Goal: Task Accomplishment & Management: Manage account settings

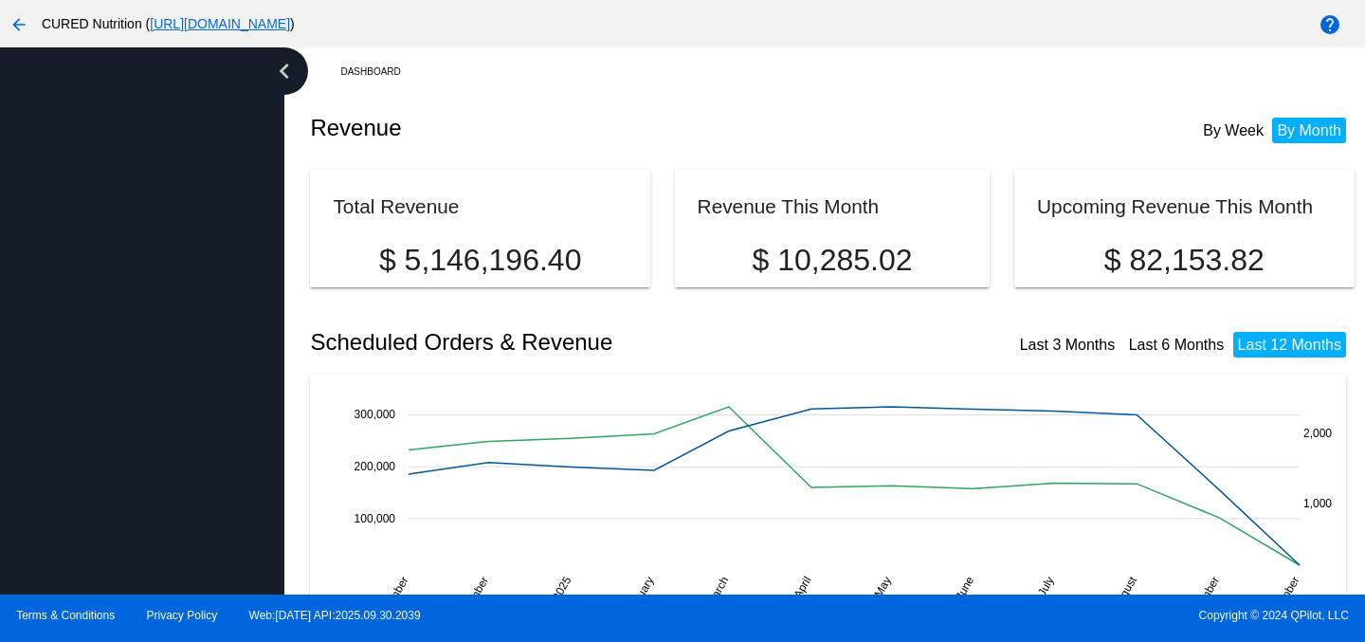
click at [145, 135] on div at bounding box center [142, 320] width 284 height 547
click at [22, 25] on mat-icon "arrow_back" at bounding box center [19, 24] width 23 height 23
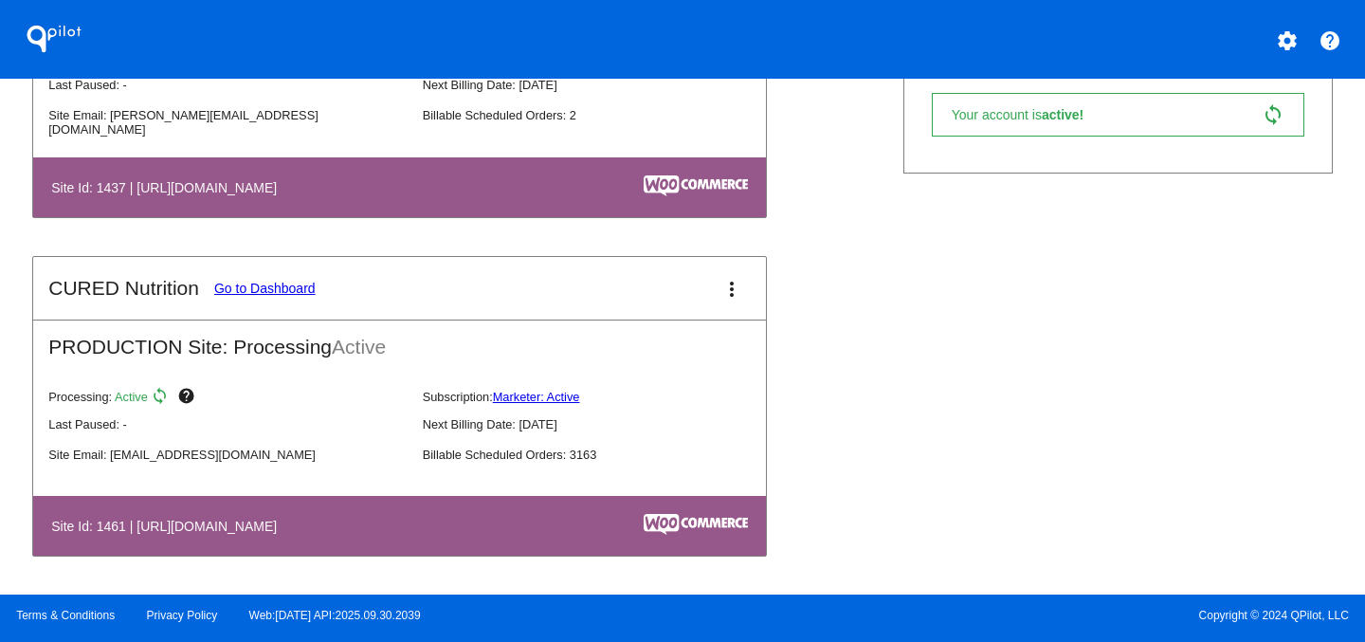
scroll to position [583, 0]
click at [263, 283] on link "Go to Dashboard" at bounding box center [264, 288] width 101 height 15
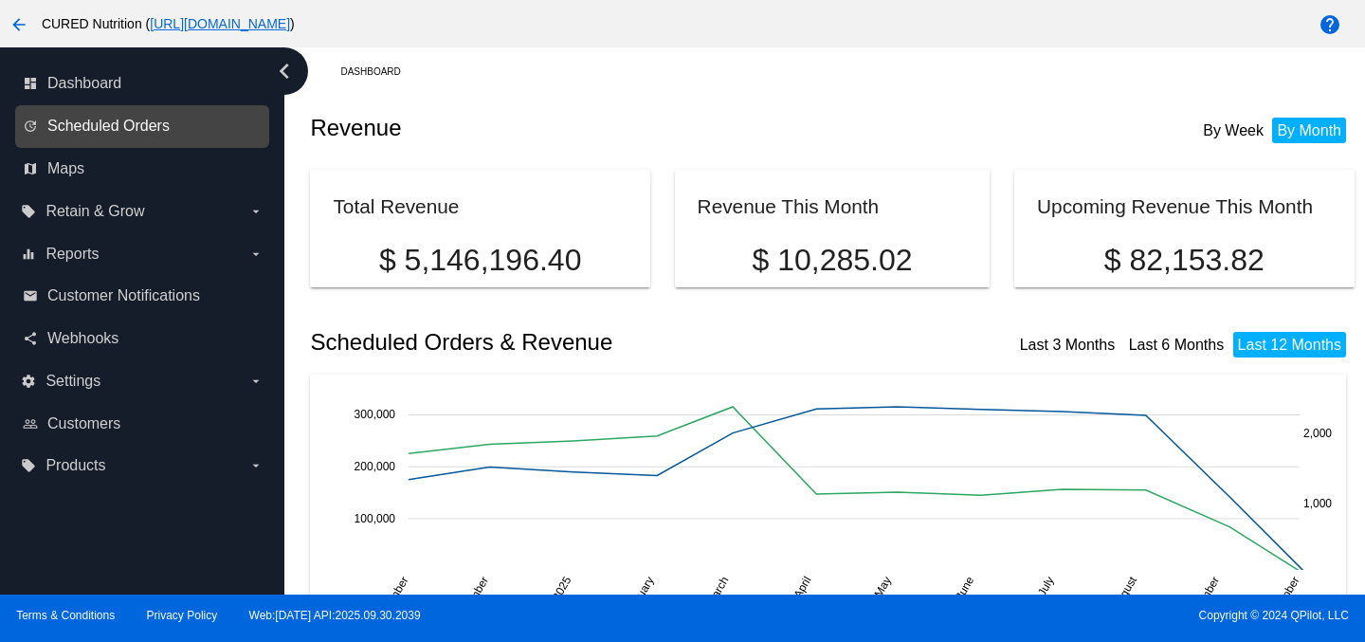
click at [123, 122] on span "Scheduled Orders" at bounding box center [108, 126] width 122 height 17
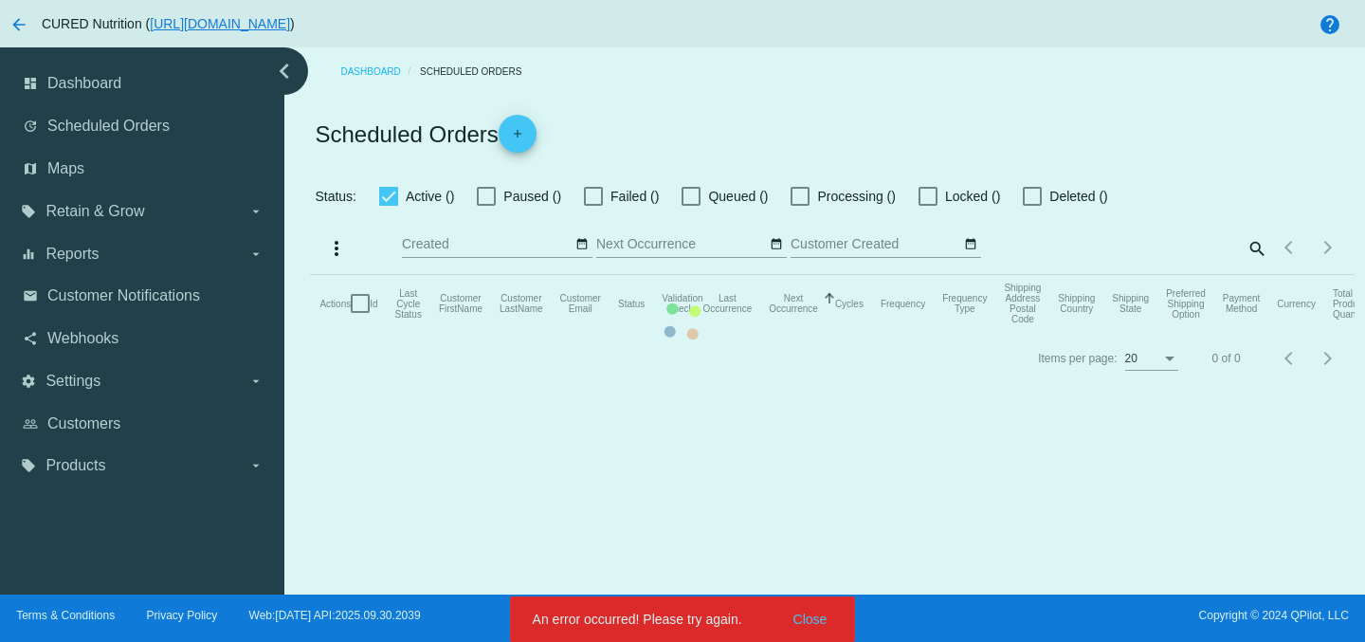
checkbox input "true"
click at [809, 332] on mat-table "Actions Id Last Cycle Status Customer FirstName Customer LastName Customer Emai…" at bounding box center [832, 303] width 1044 height 57
click at [811, 332] on mat-table "Actions Id Last Cycle Status Customer FirstName Customer LastName Customer Emai…" at bounding box center [832, 303] width 1044 height 57
click at [1030, 275] on mat-table "Actions Id Last Cycle Status Customer FirstName Customer LastName Customer Emai…" at bounding box center [832, 303] width 1044 height 57
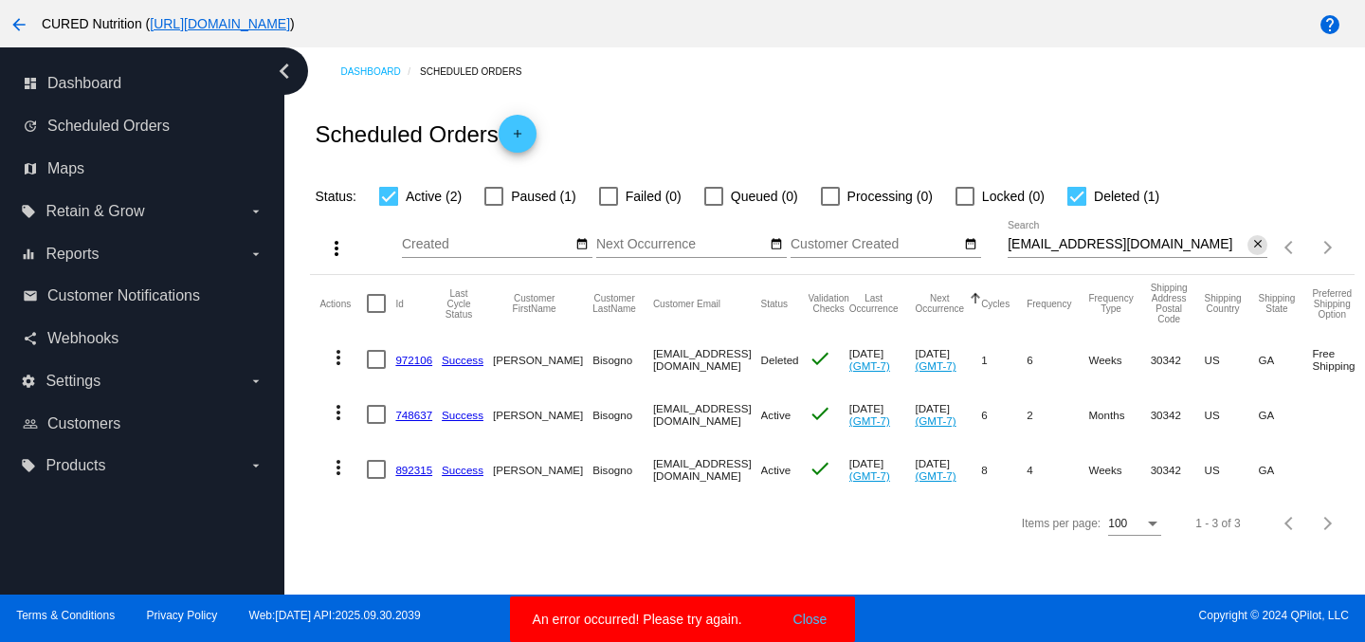
click at [1260, 243] on mat-icon "close" at bounding box center [1257, 244] width 13 height 15
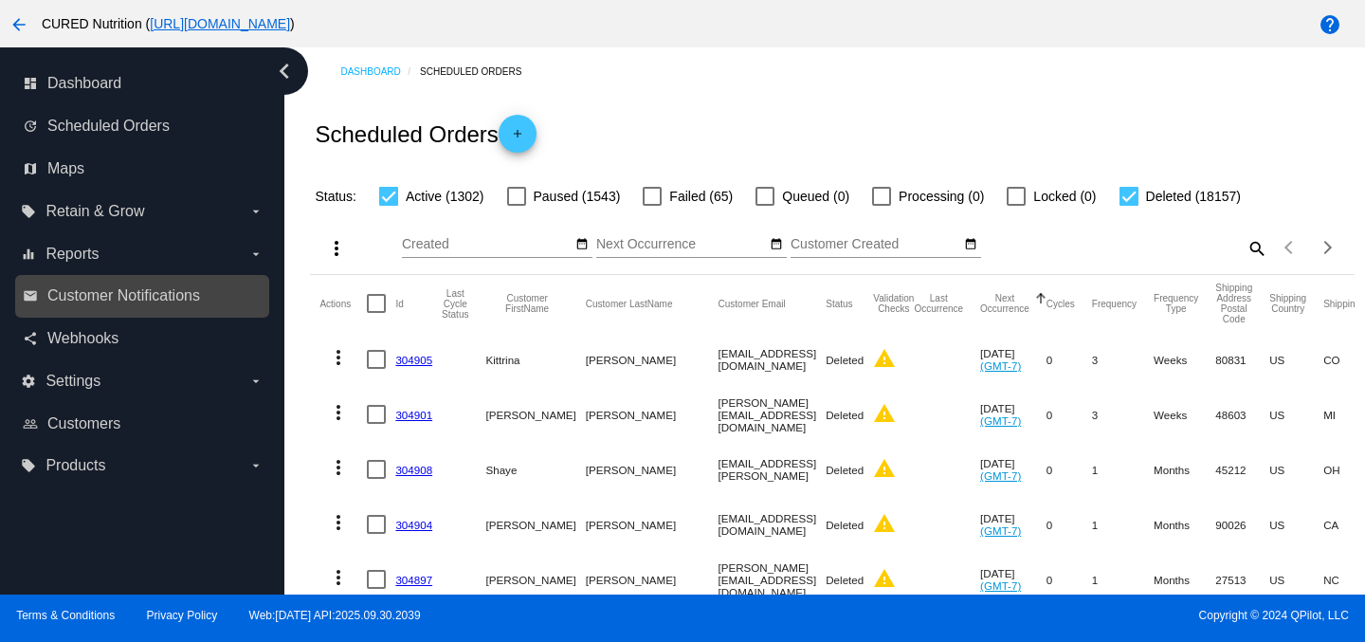
click at [148, 281] on link "email Customer Notifications" at bounding box center [143, 296] width 241 height 30
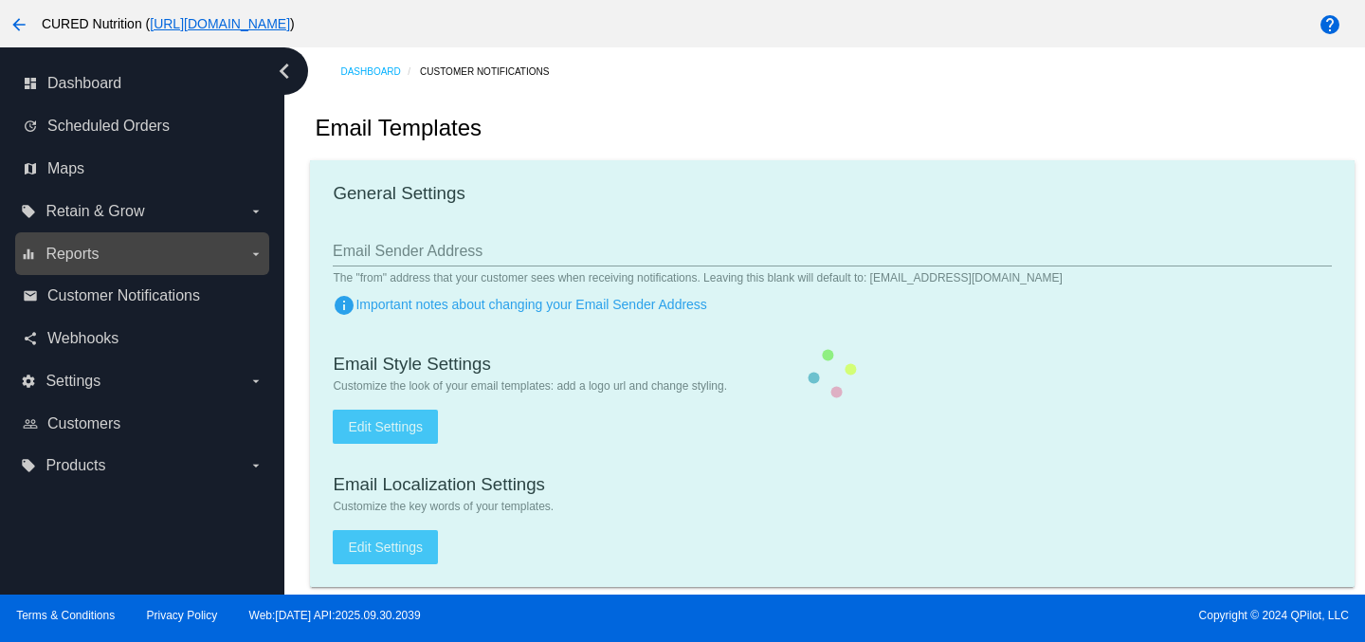
click at [130, 255] on label "equalizer Reports arrow_drop_down" at bounding box center [142, 254] width 242 height 30
click at [0, 0] on input "equalizer Reports arrow_drop_down" at bounding box center [0, 0] width 0 height 0
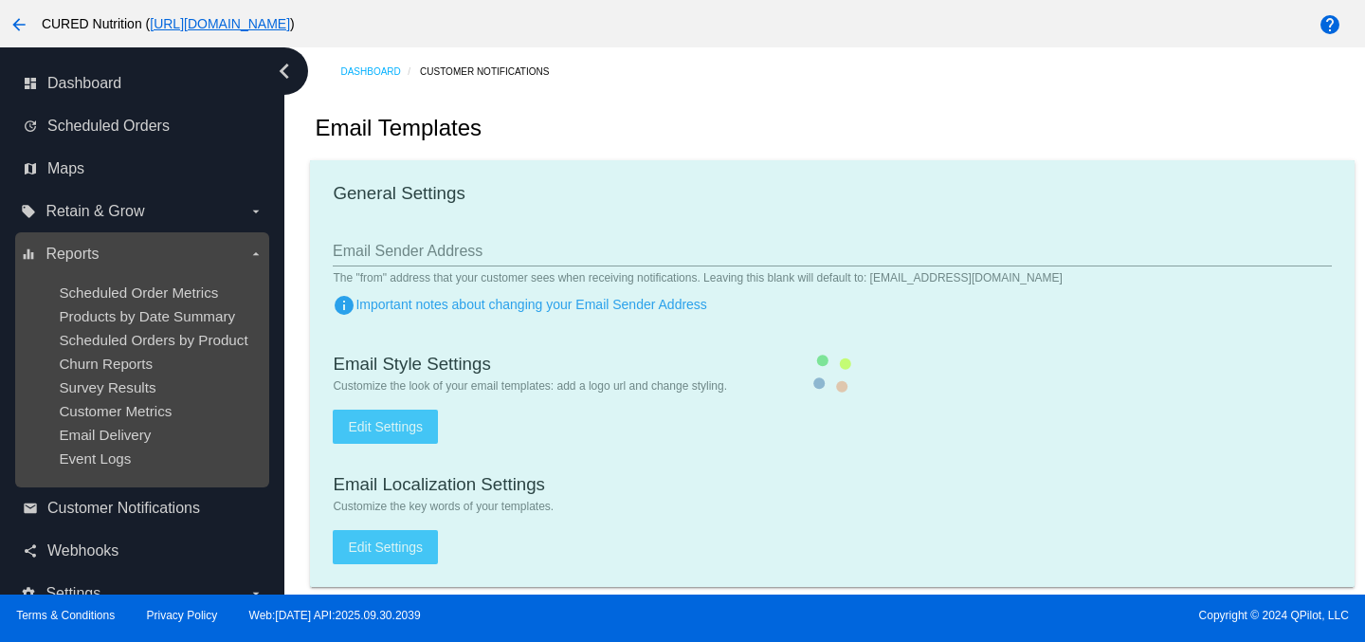
type input "[EMAIL_ADDRESS][DOMAIN_NAME]"
type input "1"
checkbox input "true"
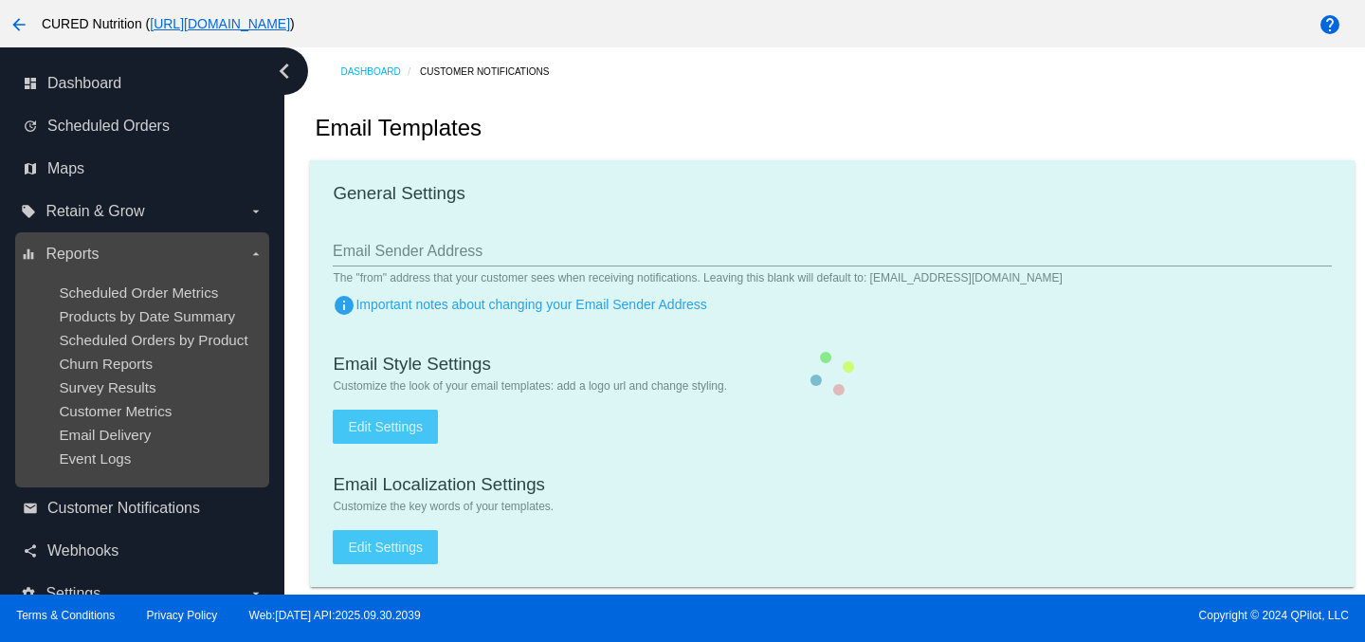
checkbox input "true"
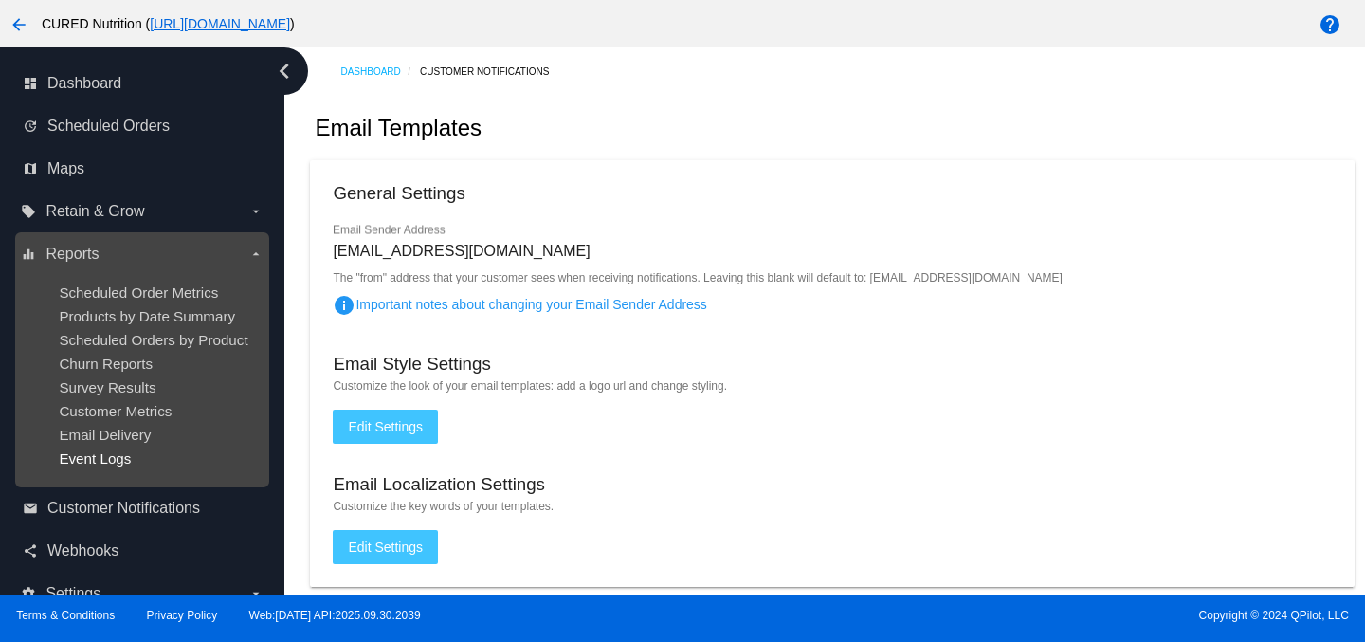
click at [111, 466] on span "Event Logs" at bounding box center [95, 458] width 72 height 16
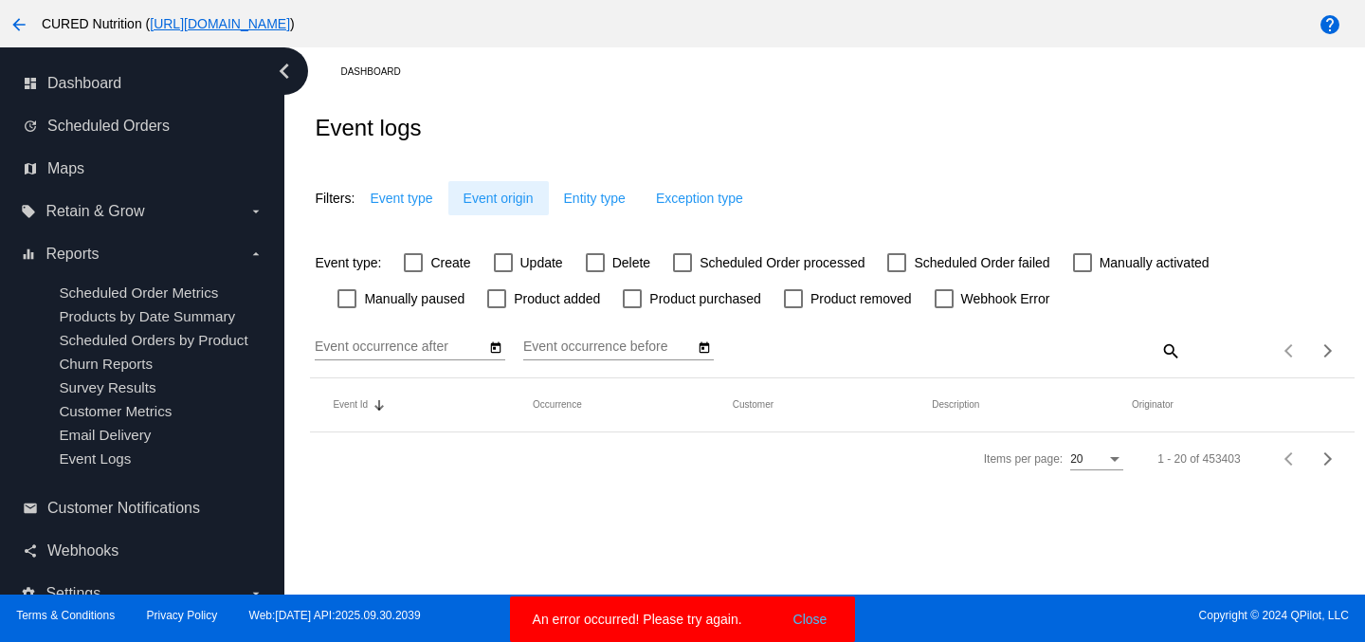
click at [595, 267] on div at bounding box center [595, 262] width 19 height 19
click at [595, 272] on input "Delete" at bounding box center [594, 272] width 1 height 1
checkbox input "true"
click at [489, 204] on span "Event origin" at bounding box center [518, 198] width 70 height 15
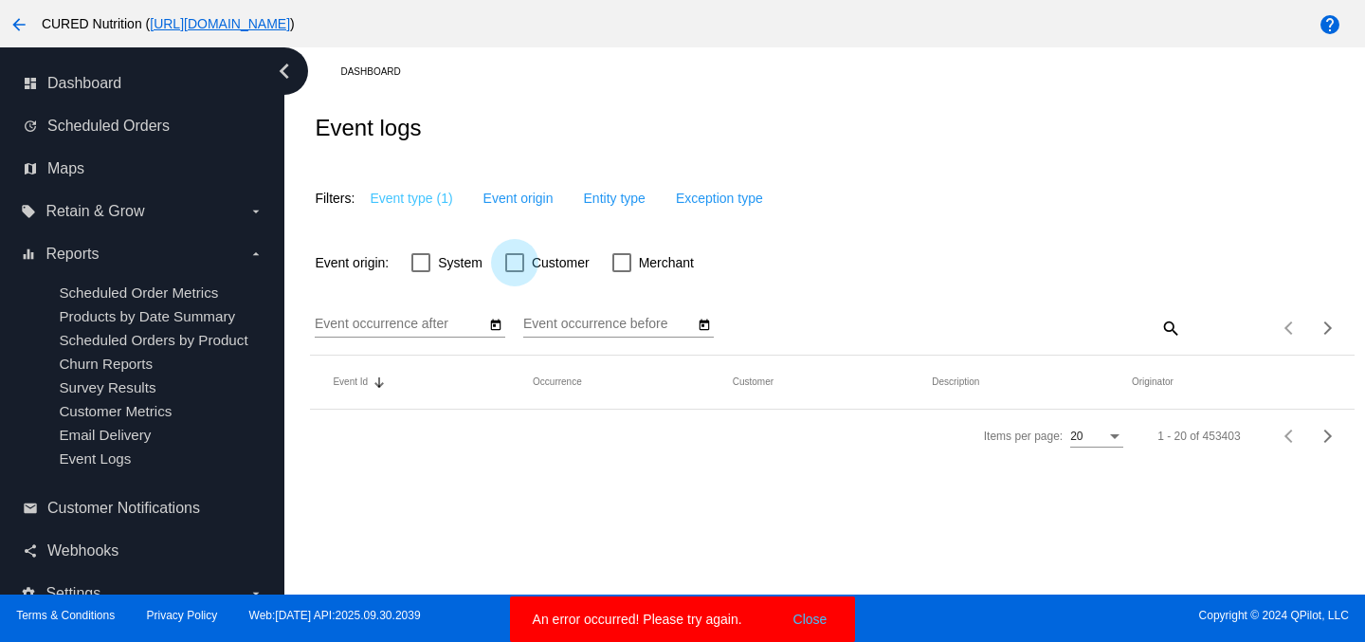
click at [516, 272] on div at bounding box center [514, 262] width 19 height 19
click at [515, 272] on input "Customer" at bounding box center [514, 272] width 1 height 1
checkbox input "true"
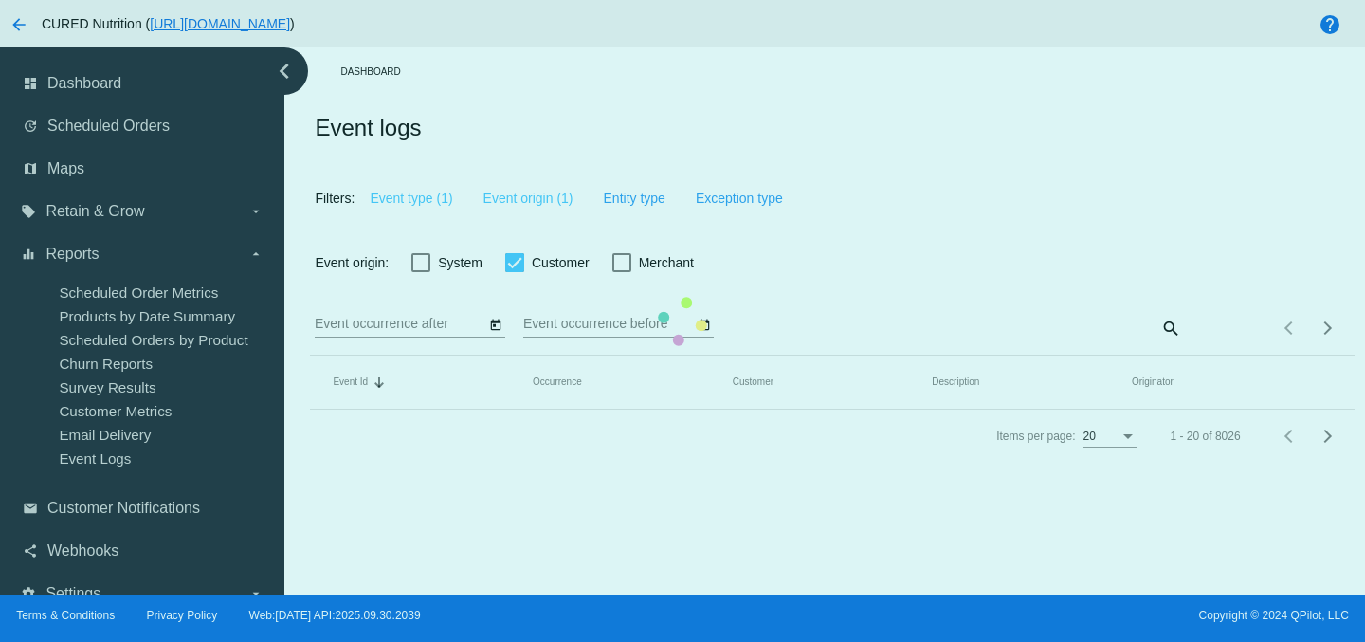
click at [487, 355] on mat-table "Event Id Sorted by Id descending Occurrence Customer Description Originator" at bounding box center [832, 382] width 1044 height 54
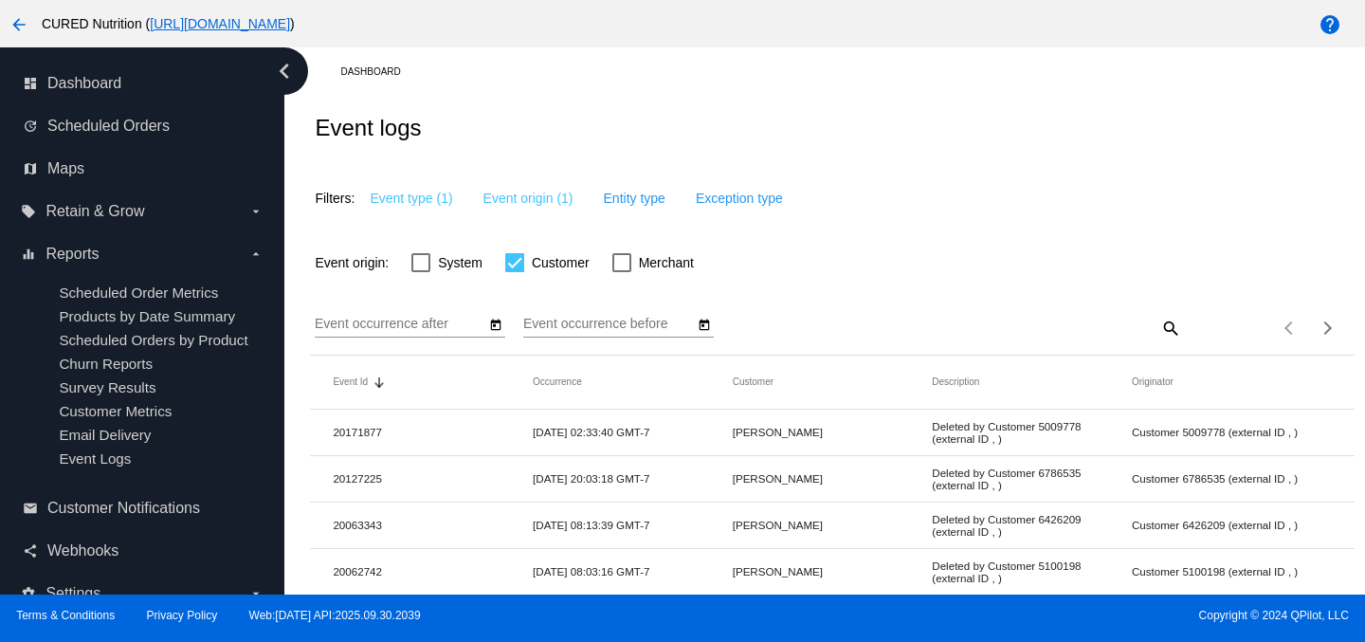
click at [496, 328] on icon "Open calendar" at bounding box center [495, 325] width 13 height 23
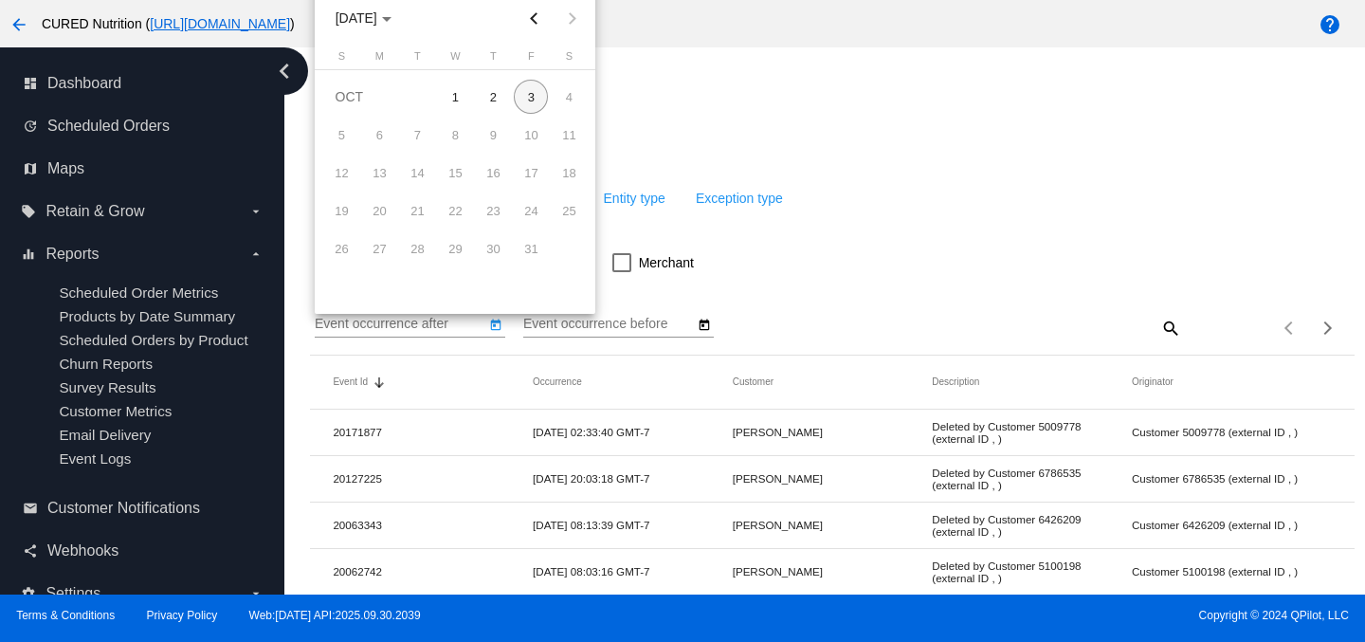
click at [534, 25] on button "Previous month" at bounding box center [534, 18] width 38 height 38
click at [374, 132] on div "1" at bounding box center [379, 135] width 34 height 34
type input "[DATE]"
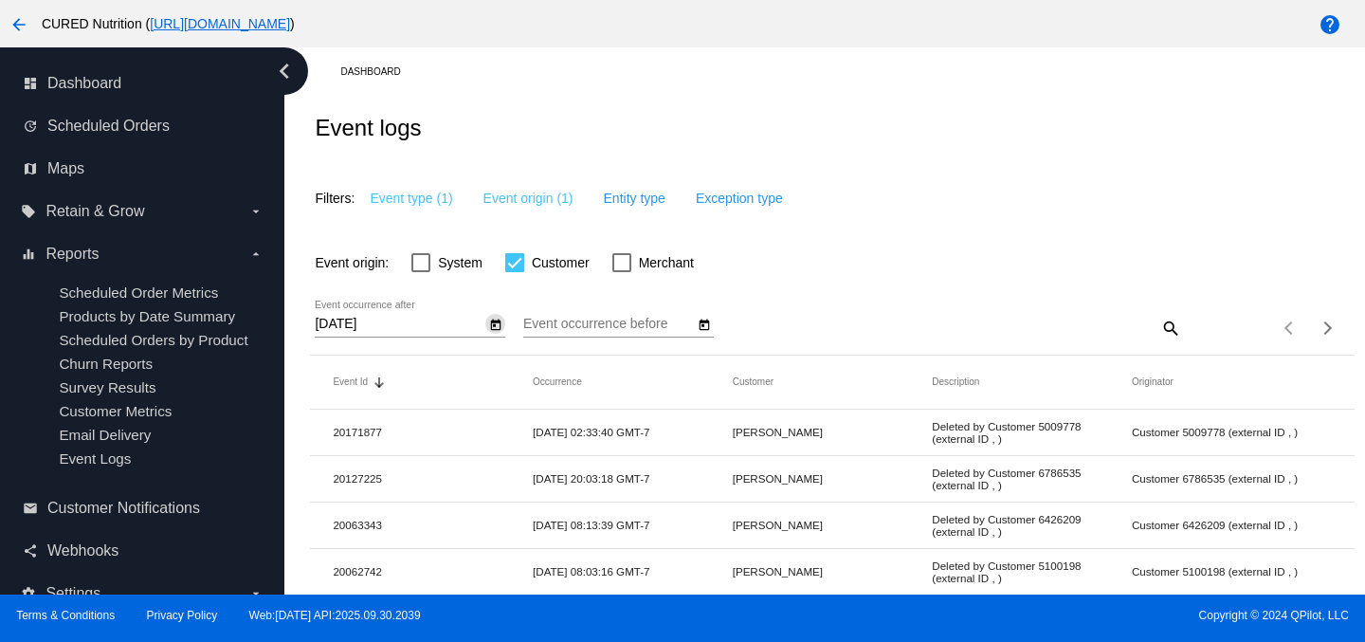
click at [704, 333] on icon "Open calendar" at bounding box center [704, 325] width 13 height 23
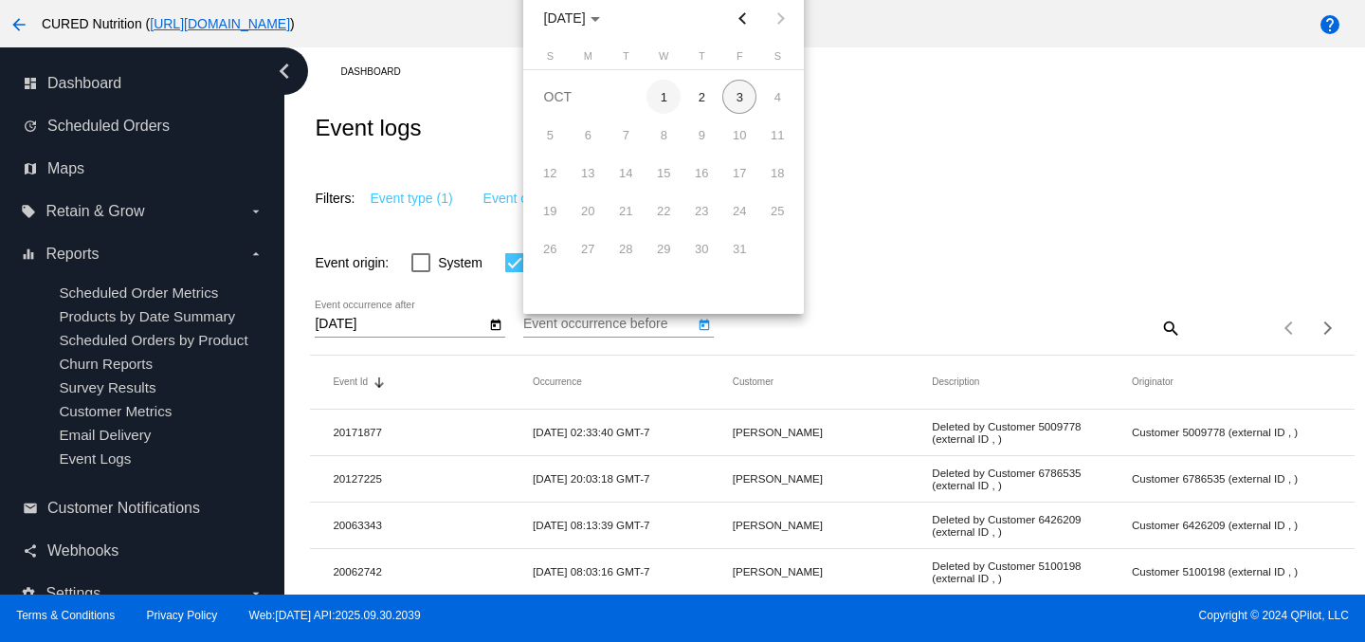
click at [664, 101] on div "1" at bounding box center [663, 97] width 34 height 34
type input "[DATE]"
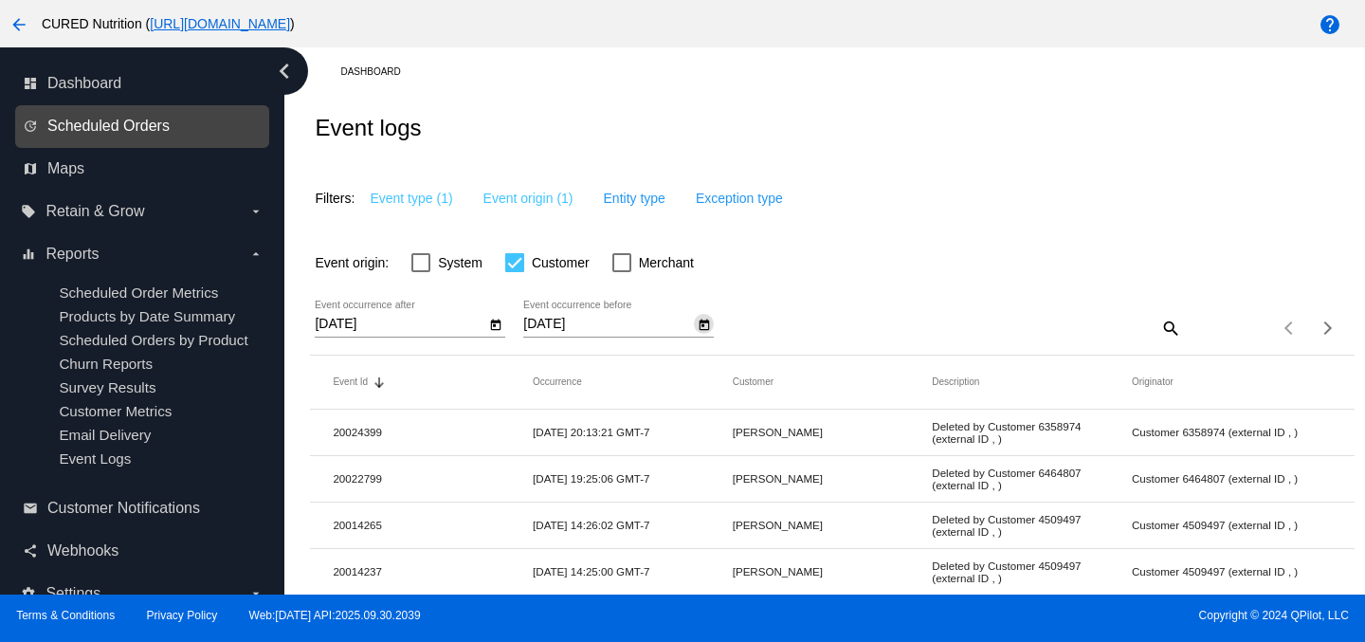
click at [134, 132] on span "Scheduled Orders" at bounding box center [108, 126] width 122 height 17
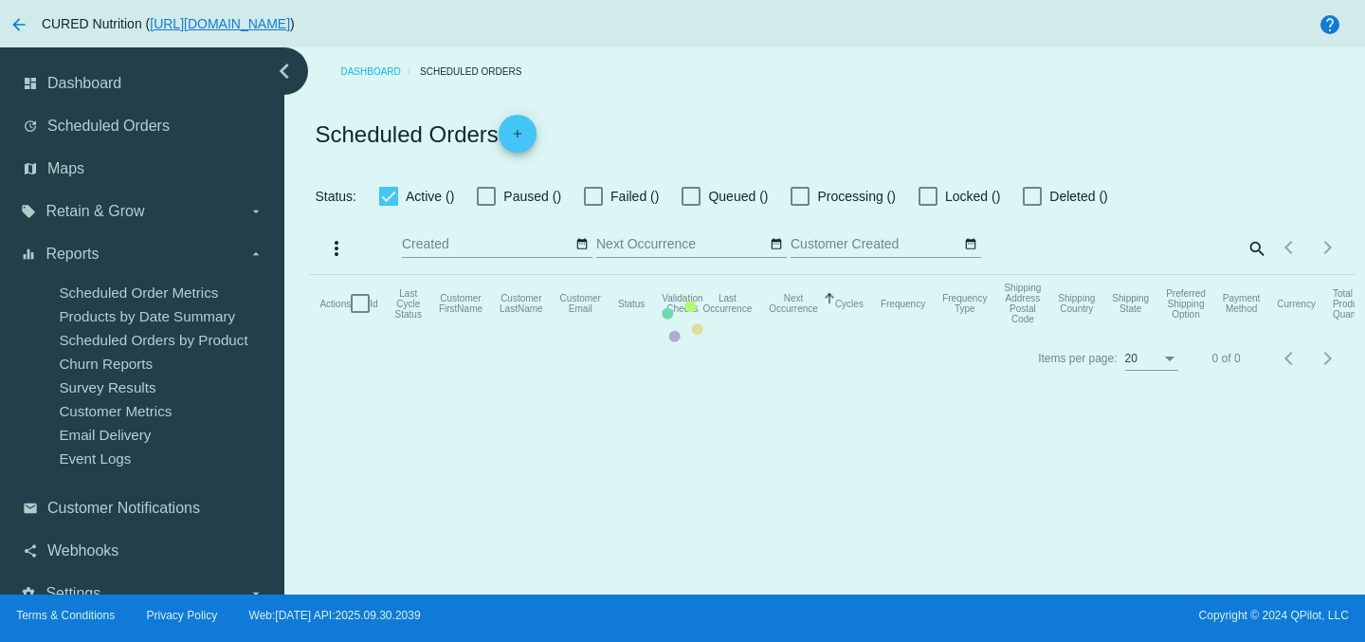
checkbox input "true"
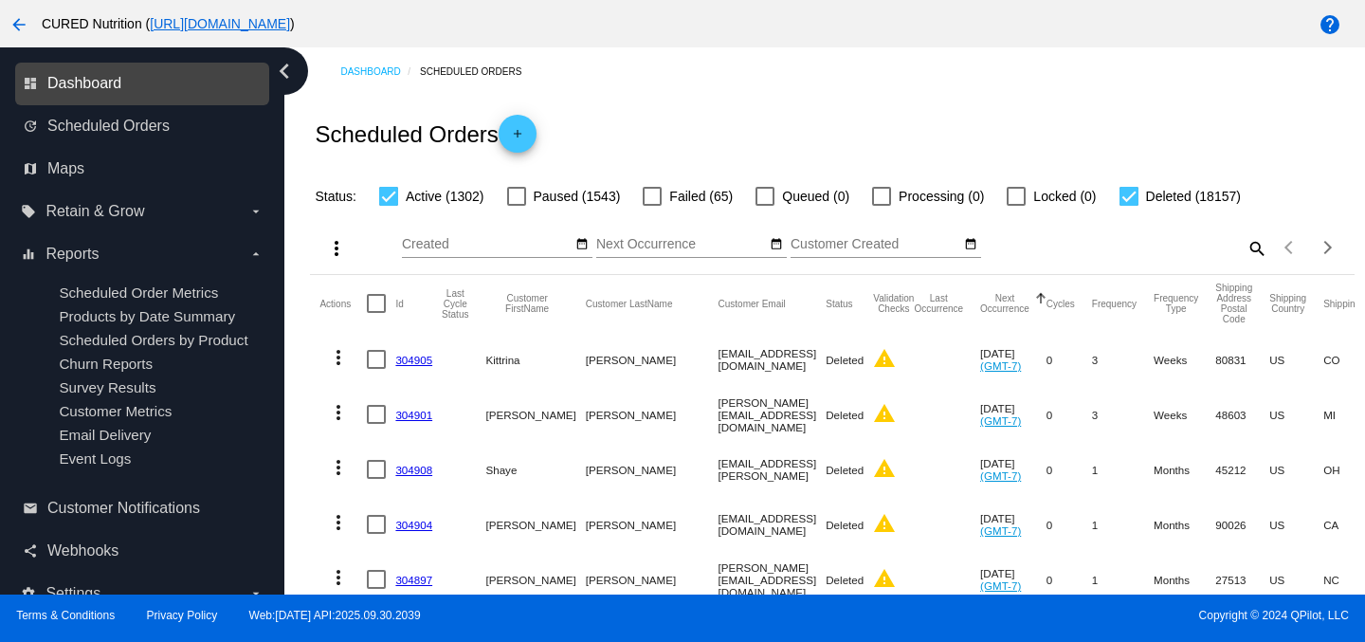
click at [100, 82] on span "Dashboard" at bounding box center [84, 83] width 74 height 17
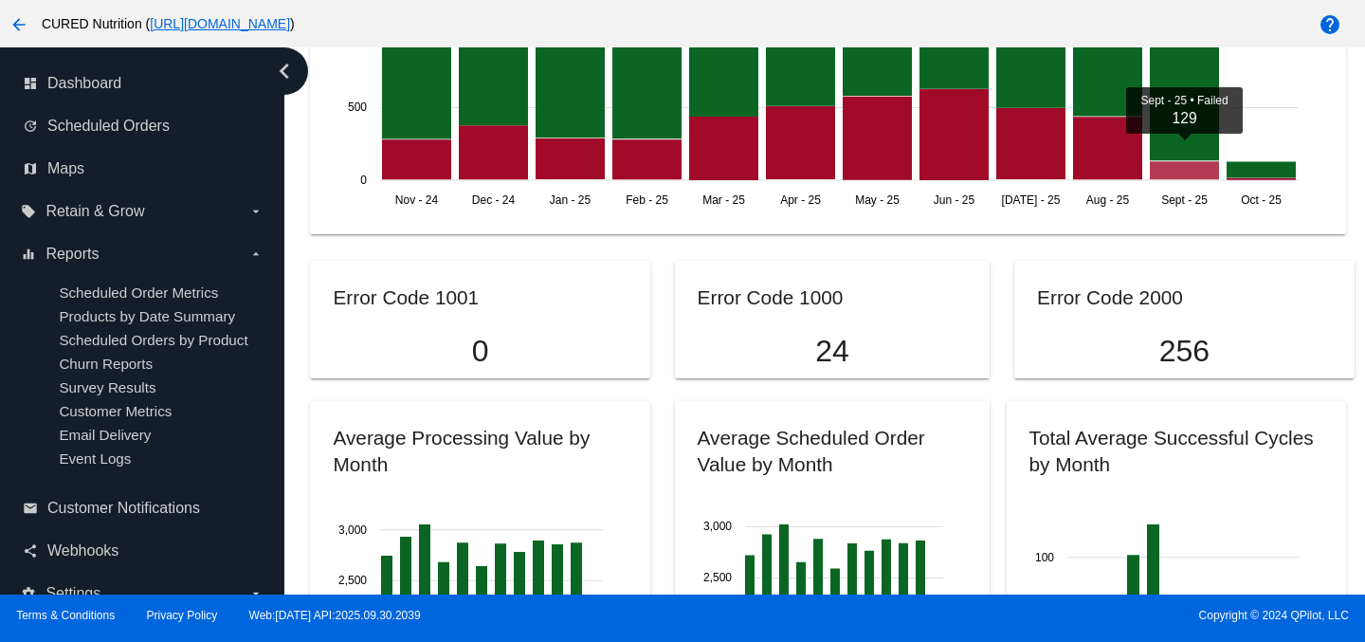
scroll to position [1596, 0]
